Goal: Task Accomplishment & Management: Complete application form

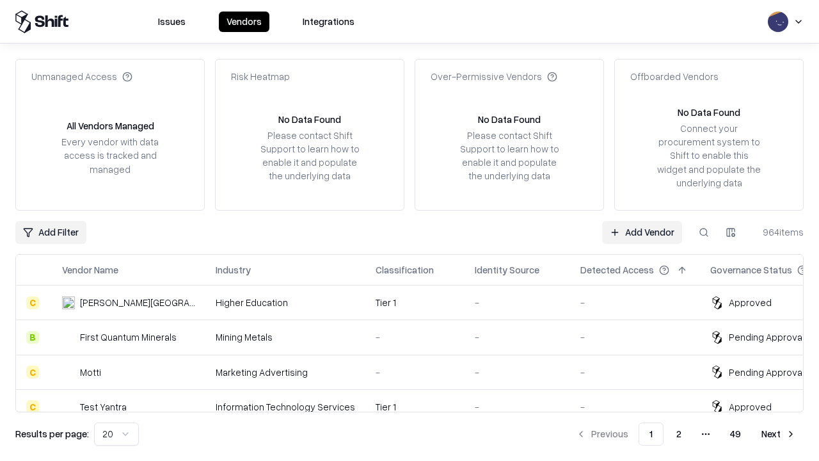
click at [642, 232] on link "Add Vendor" at bounding box center [642, 232] width 80 height 23
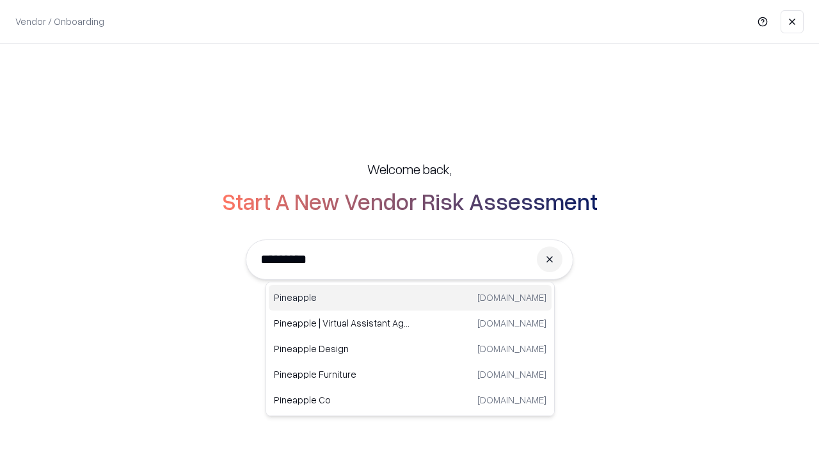
click at [410, 298] on div "Pineapple [DOMAIN_NAME]" at bounding box center [410, 298] width 283 height 26
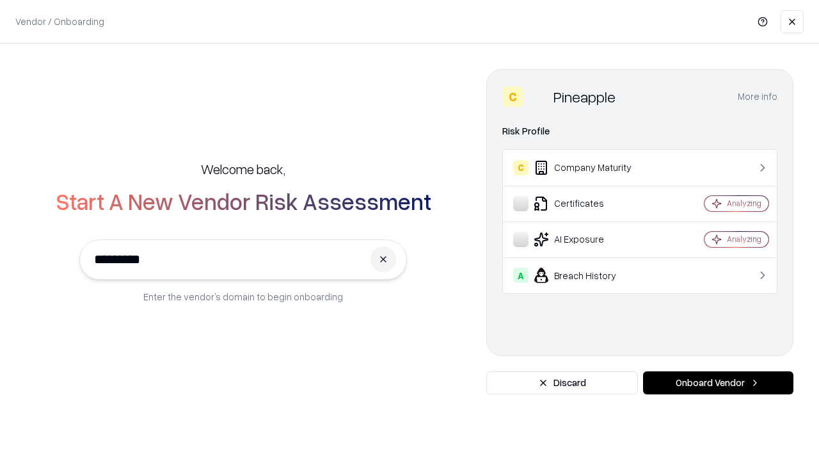
type input "*********"
click at [718, 383] on button "Onboard Vendor" at bounding box center [718, 382] width 150 height 23
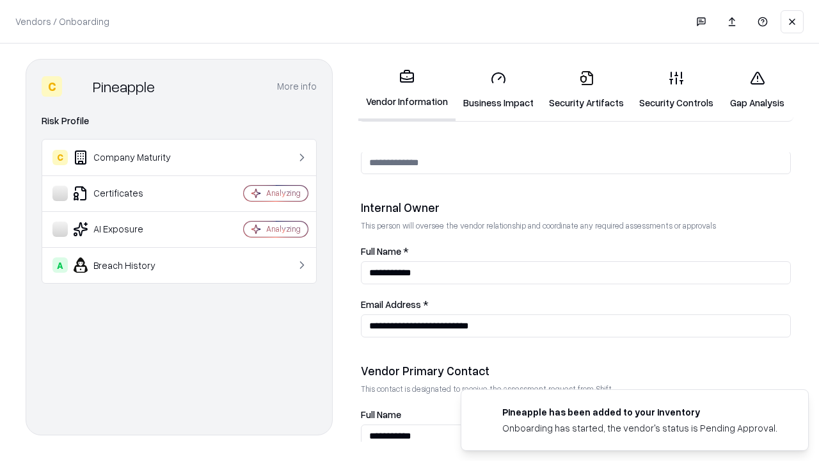
scroll to position [663, 0]
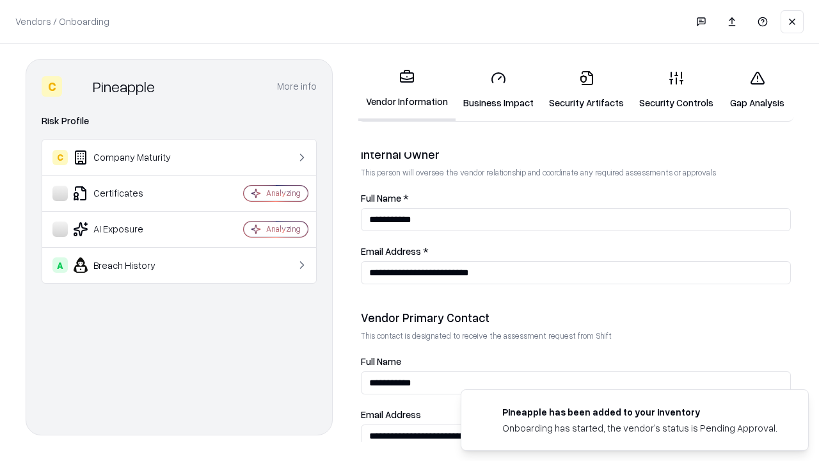
click at [586, 90] on link "Security Artifacts" at bounding box center [587, 90] width 90 height 60
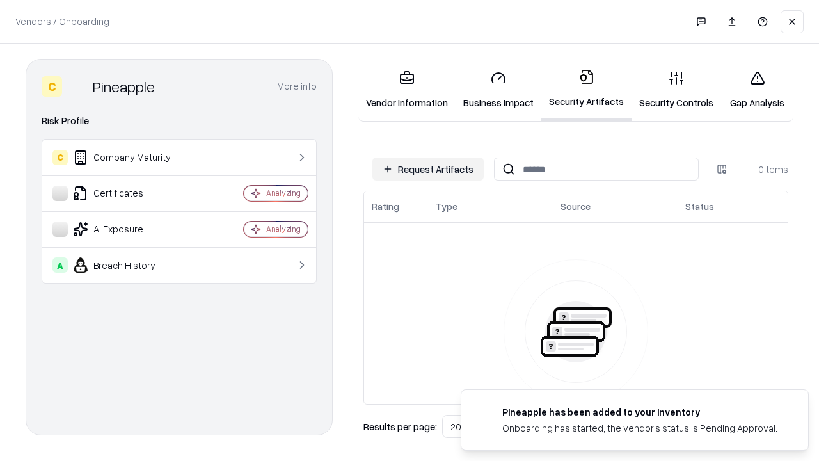
click at [428, 169] on button "Request Artifacts" at bounding box center [428, 168] width 111 height 23
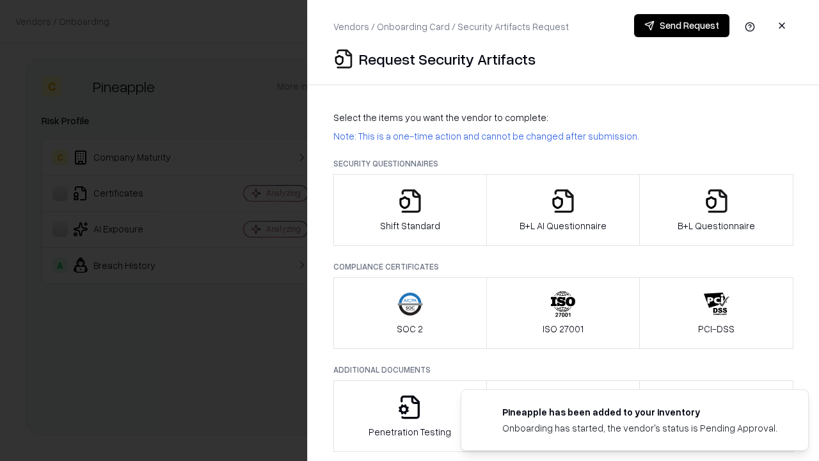
click at [716, 210] on icon "button" at bounding box center [717, 201] width 26 height 26
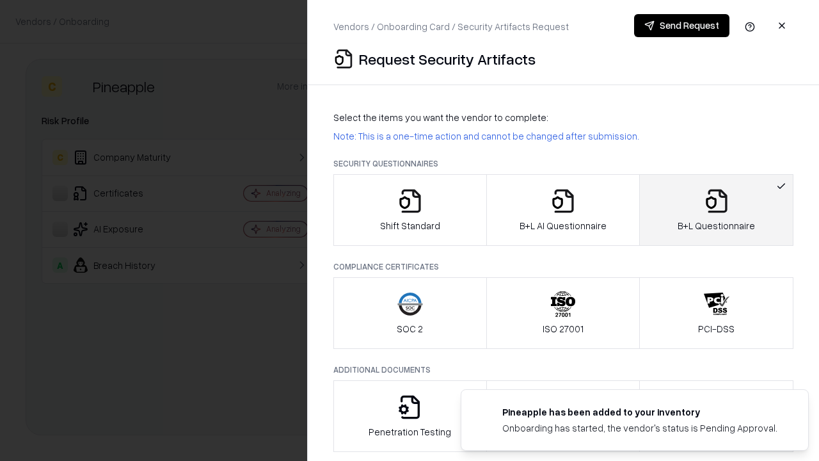
click at [563, 210] on icon "button" at bounding box center [564, 201] width 26 height 26
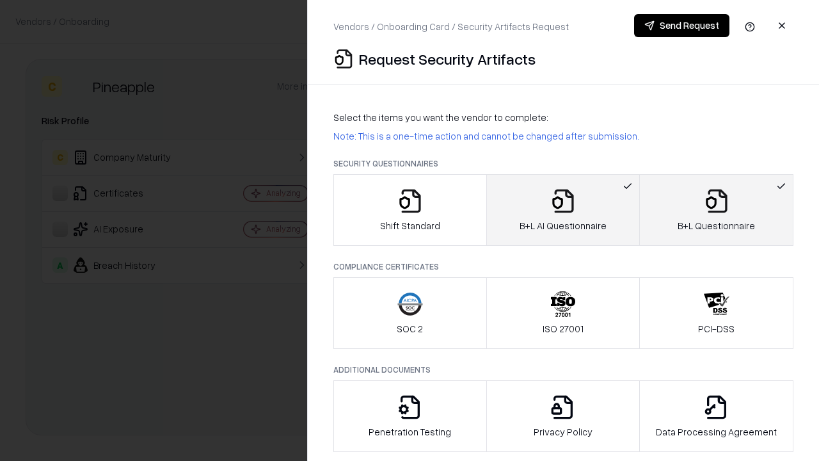
click at [682, 26] on button "Send Request" at bounding box center [681, 25] width 95 height 23
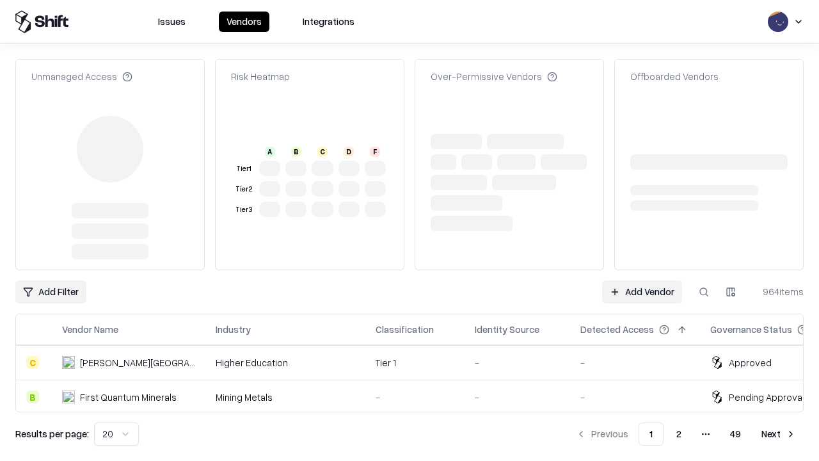
click at [642, 280] on link "Add Vendor" at bounding box center [642, 291] width 80 height 23
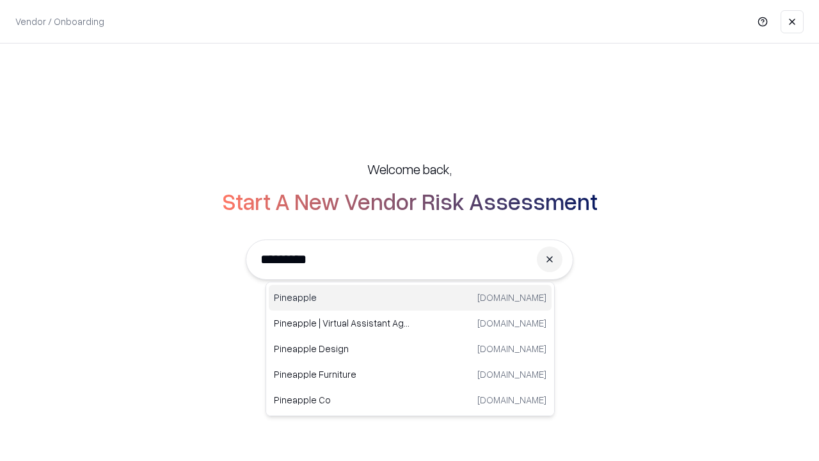
click at [410, 298] on div "Pineapple [DOMAIN_NAME]" at bounding box center [410, 298] width 283 height 26
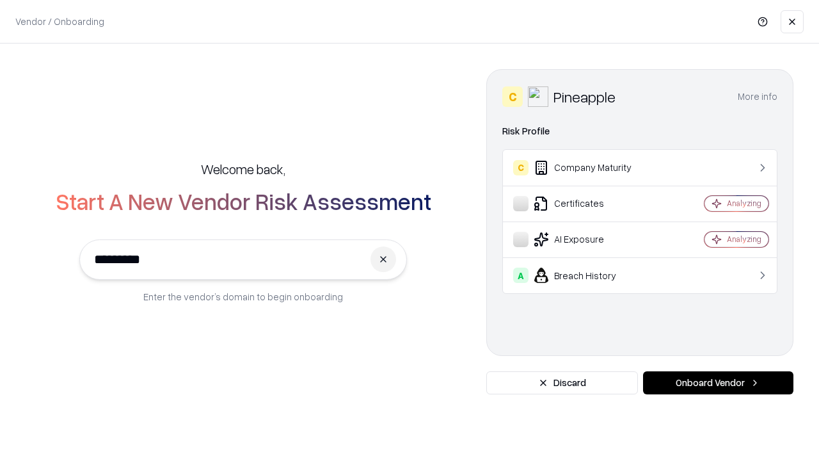
type input "*********"
click at [718, 383] on button "Onboard Vendor" at bounding box center [718, 382] width 150 height 23
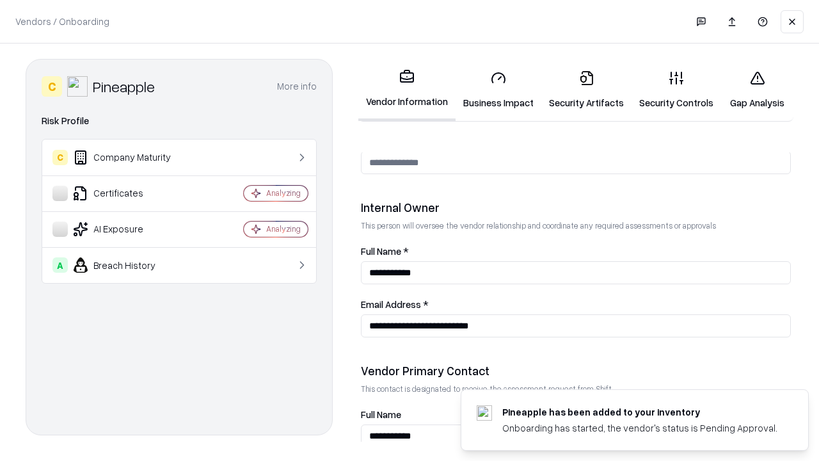
scroll to position [663, 0]
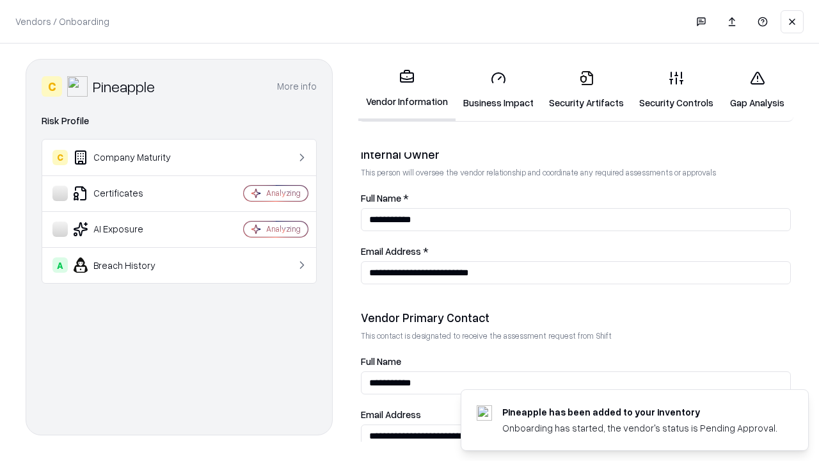
click at [757, 90] on link "Gap Analysis" at bounding box center [758, 90] width 72 height 60
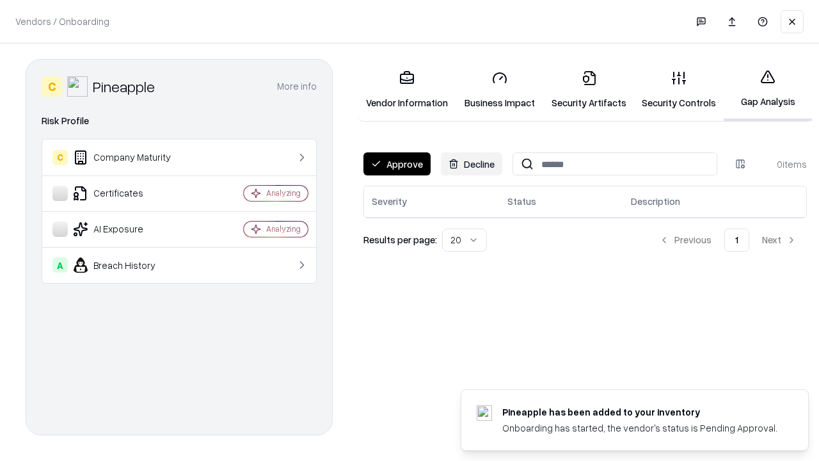
click at [397, 164] on button "Approve" at bounding box center [397, 163] width 67 height 23
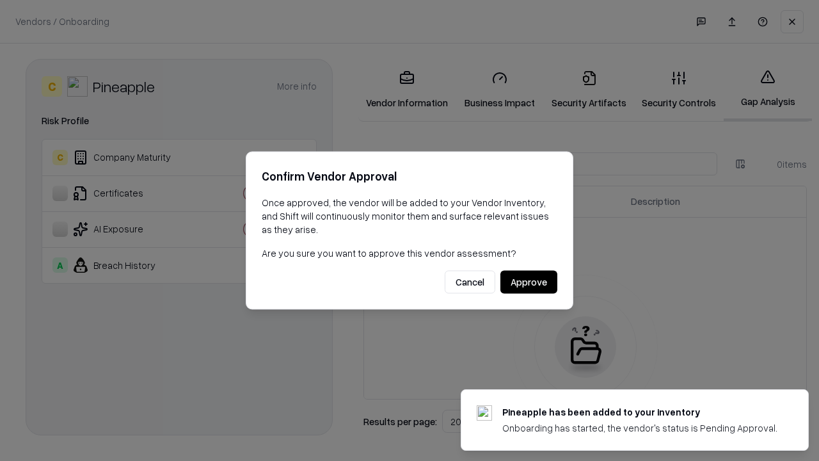
click at [529, 282] on button "Approve" at bounding box center [529, 282] width 57 height 23
